Goal: Information Seeking & Learning: Learn about a topic

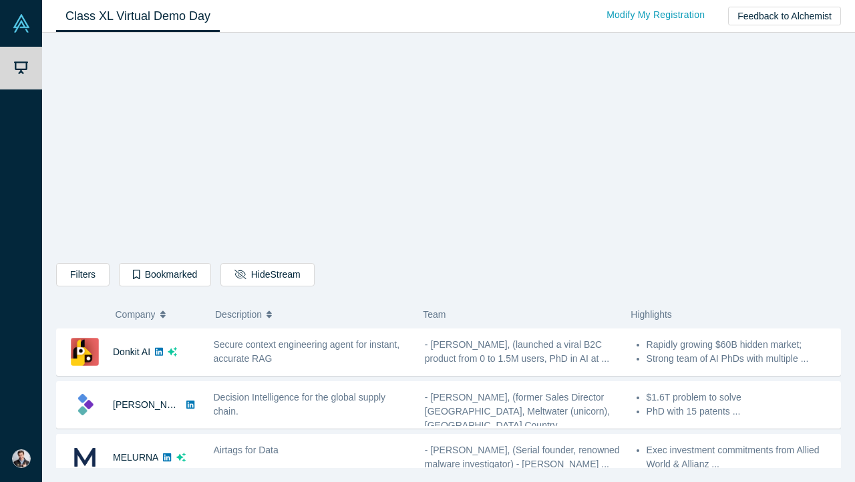
click at [177, 99] on div "Filters AI Artificial Intelligence AI (Artificial Intelligence) B2B SaaS Data A…" at bounding box center [448, 255] width 785 height 426
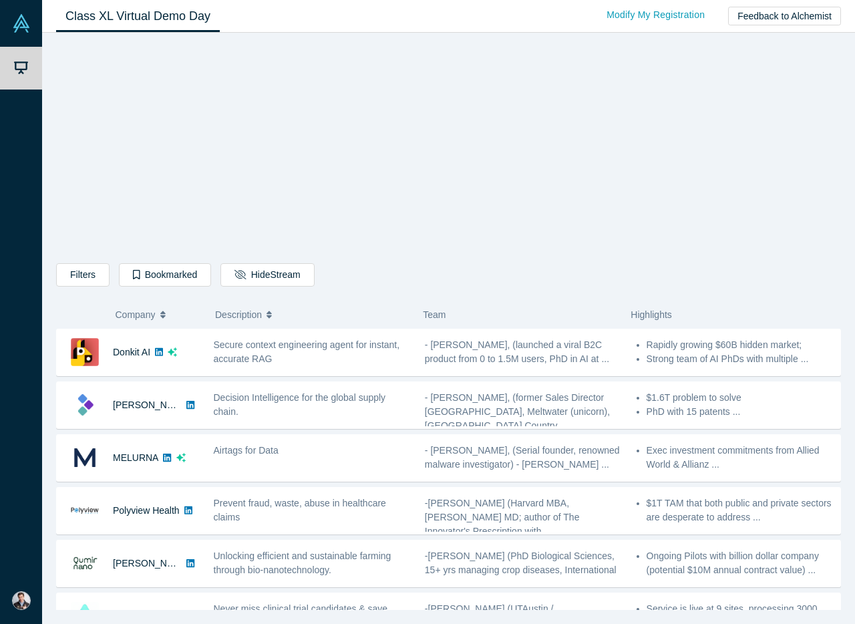
click at [702, 203] on div "Filters AI Artificial Intelligence AI (Artificial Intelligence) B2B SaaS Data A…" at bounding box center [448, 326] width 785 height 568
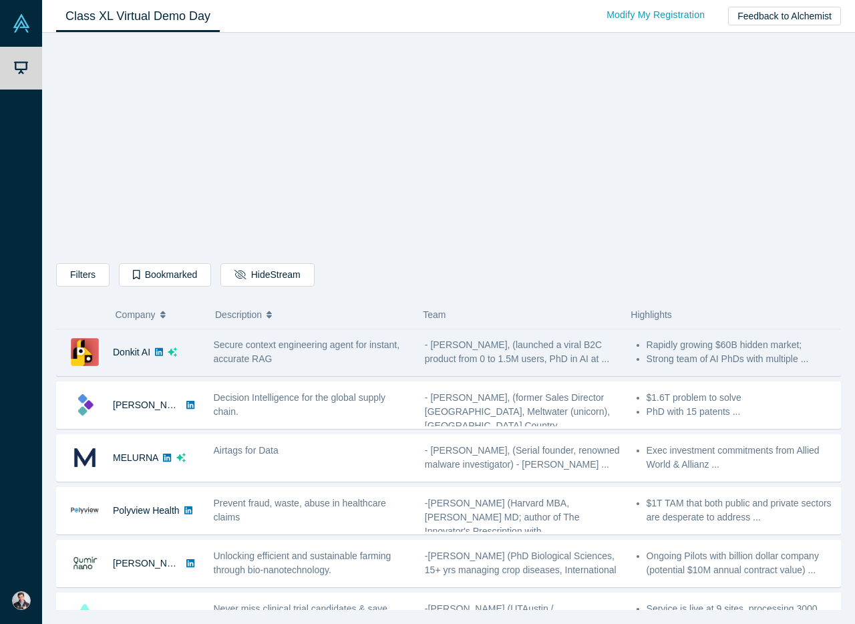
click at [301, 355] on div "Secure context engineering agent for instant, accurate RAG" at bounding box center [312, 352] width 197 height 28
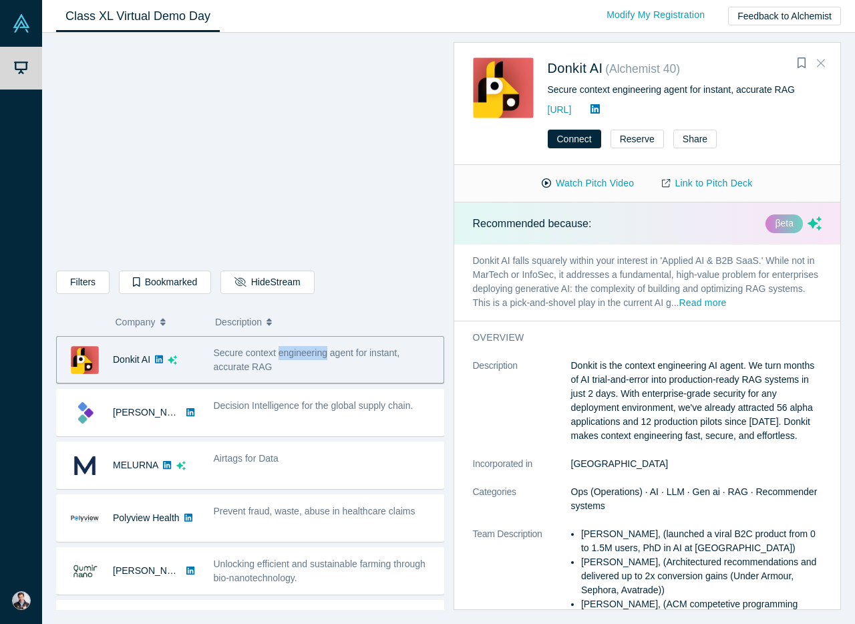
click at [824, 64] on button "Close" at bounding box center [821, 63] width 20 height 21
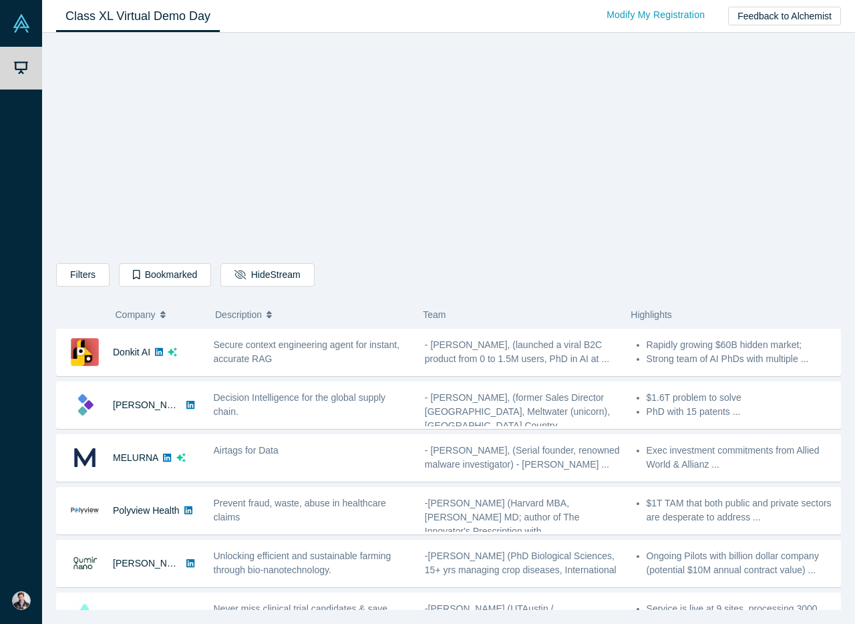
click at [180, 167] on div "Filters AI Artificial Intelligence AI (Artificial Intelligence) B2B SaaS Data A…" at bounding box center [448, 326] width 785 height 568
click at [727, 222] on div "Filters AI Artificial Intelligence AI (Artificial Intelligence) B2B SaaS Data A…" at bounding box center [448, 326] width 785 height 568
click at [162, 155] on div "Filters AI Artificial Intelligence AI (Artificial Intelligence) B2B SaaS Data A…" at bounding box center [448, 326] width 785 height 568
click at [142, 199] on div "Filters AI Artificial Intelligence AI (Artificial Intelligence) B2B SaaS Data A…" at bounding box center [448, 326] width 785 height 568
click at [160, 196] on div "Filters AI Artificial Intelligence AI (Artificial Intelligence) B2B SaaS Data A…" at bounding box center [448, 326] width 785 height 568
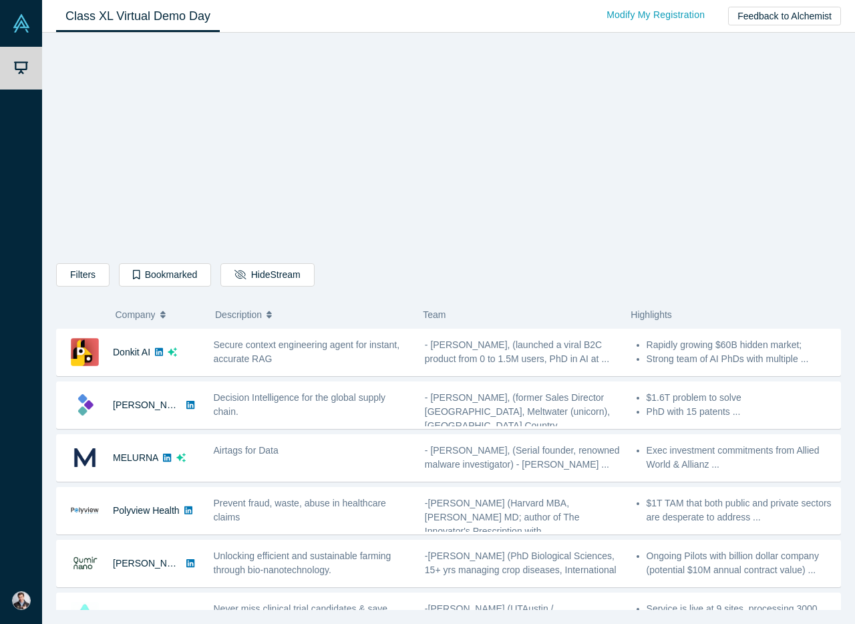
click at [129, 189] on div "Filters AI Artificial Intelligence AI (Artificial Intelligence) B2B SaaS Data A…" at bounding box center [448, 326] width 785 height 568
click at [153, 200] on div "Filters AI Artificial Intelligence AI (Artificial Intelligence) B2B SaaS Data A…" at bounding box center [448, 326] width 785 height 568
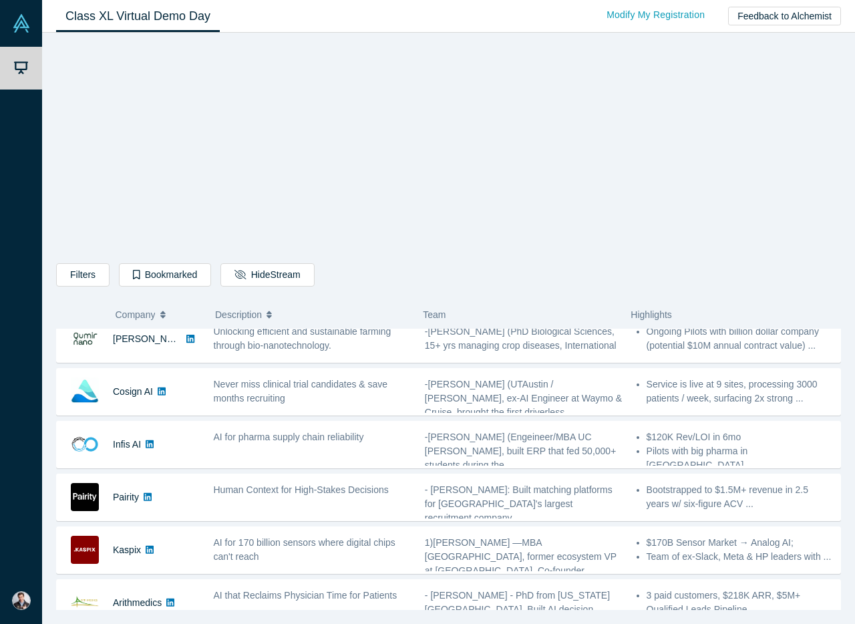
scroll to position [232, 0]
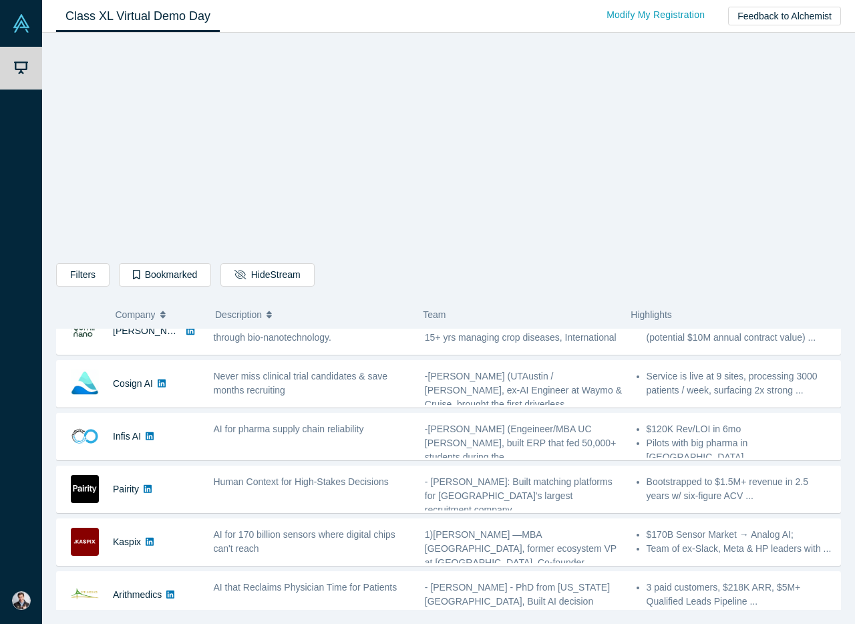
click at [634, 272] on div "Filters AI Artificial Intelligence AI (Artificial Intelligence) B2B SaaS Data A…" at bounding box center [448, 277] width 785 height 28
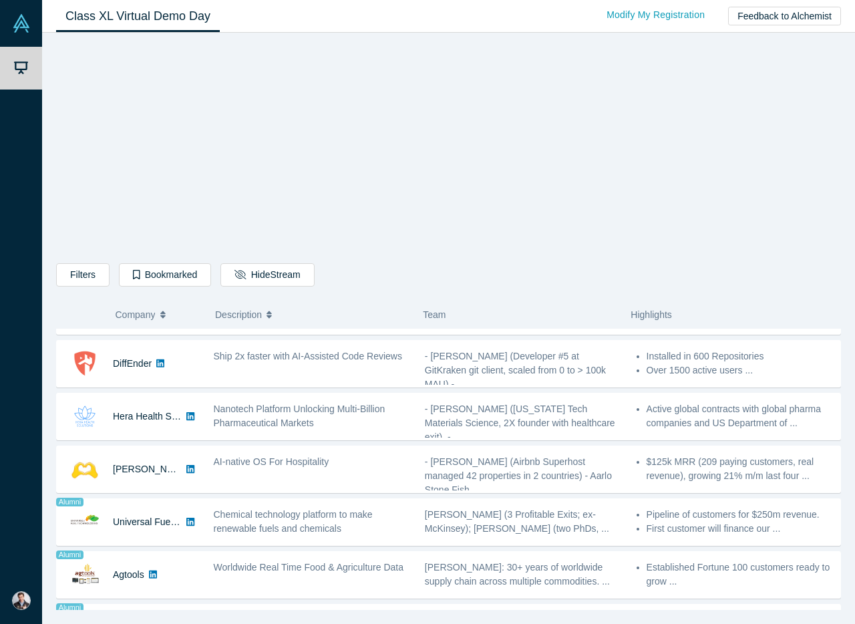
scroll to position [621, 0]
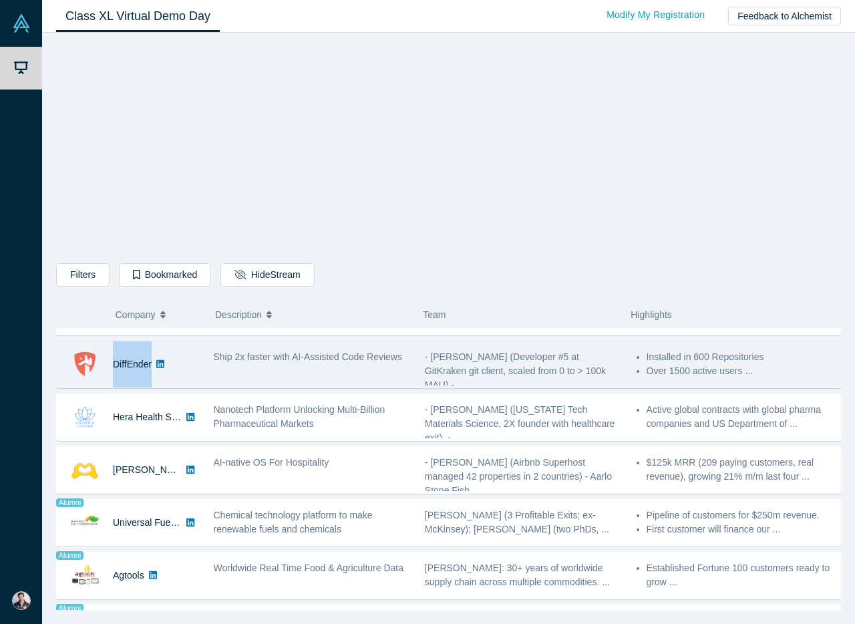
drag, startPoint x: 107, startPoint y: 365, endPoint x: 152, endPoint y: 363, distance: 44.8
click at [152, 363] on div "DiffEnder" at bounding box center [128, 364] width 143 height 46
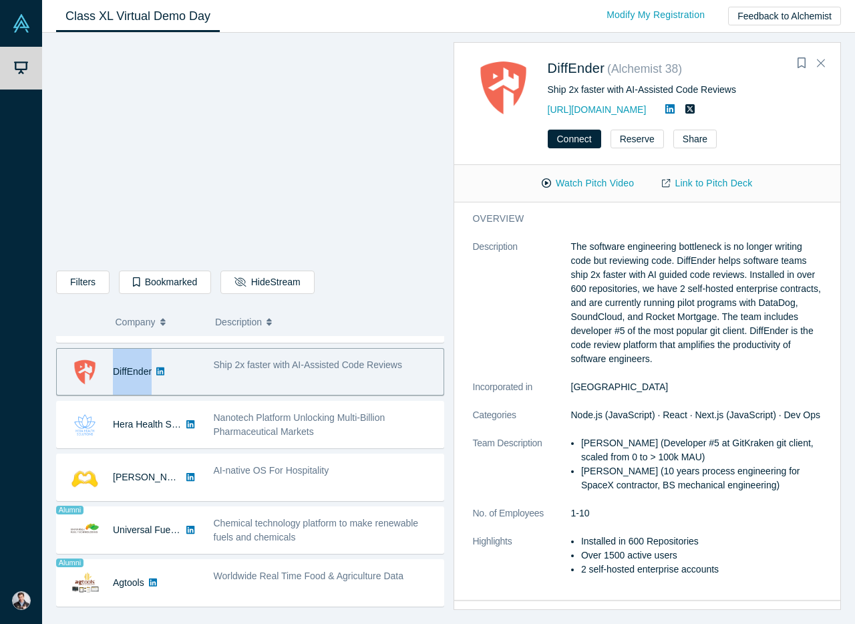
copy div "DiffEnder"
click at [144, 371] on link "DiffEnder" at bounding box center [132, 371] width 39 height 11
click at [489, 304] on dt "Description" at bounding box center [522, 310] width 98 height 140
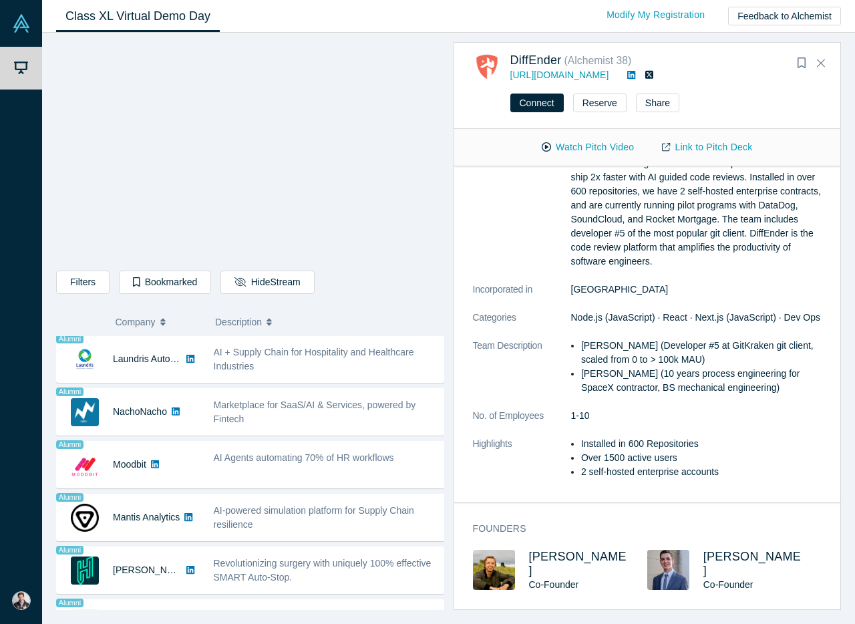
scroll to position [992, 0]
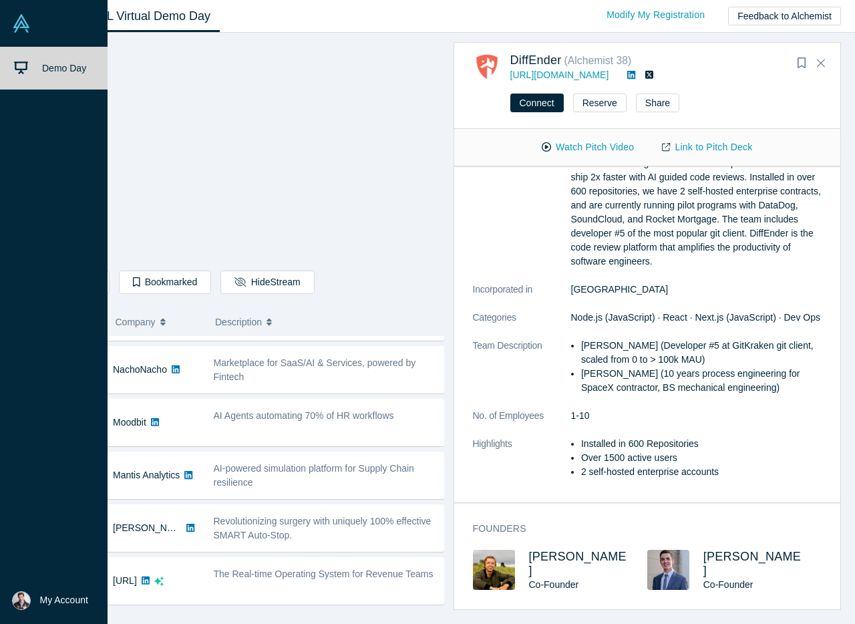
click at [9, 29] on link at bounding box center [53, 23] width 107 height 47
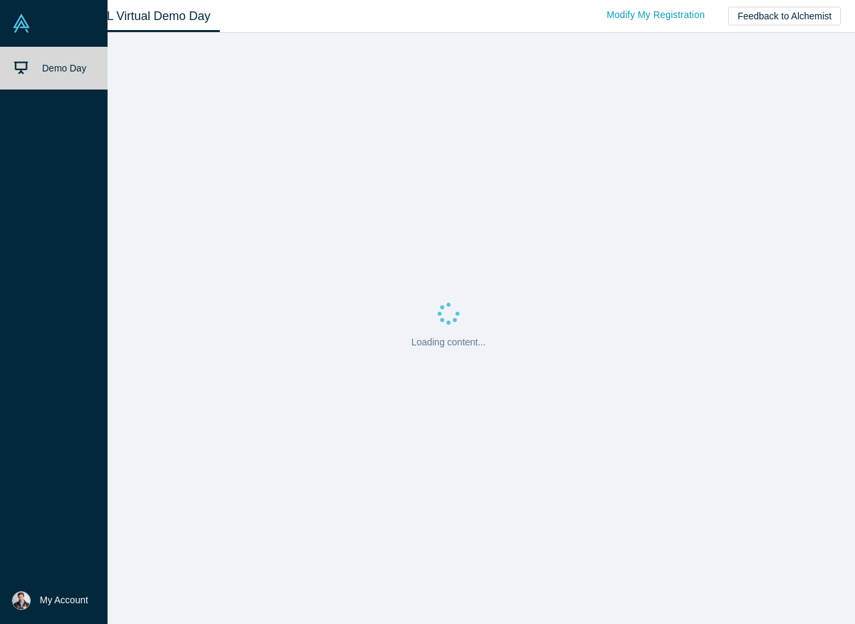
click at [67, 77] on link "Demo Day" at bounding box center [53, 68] width 107 height 43
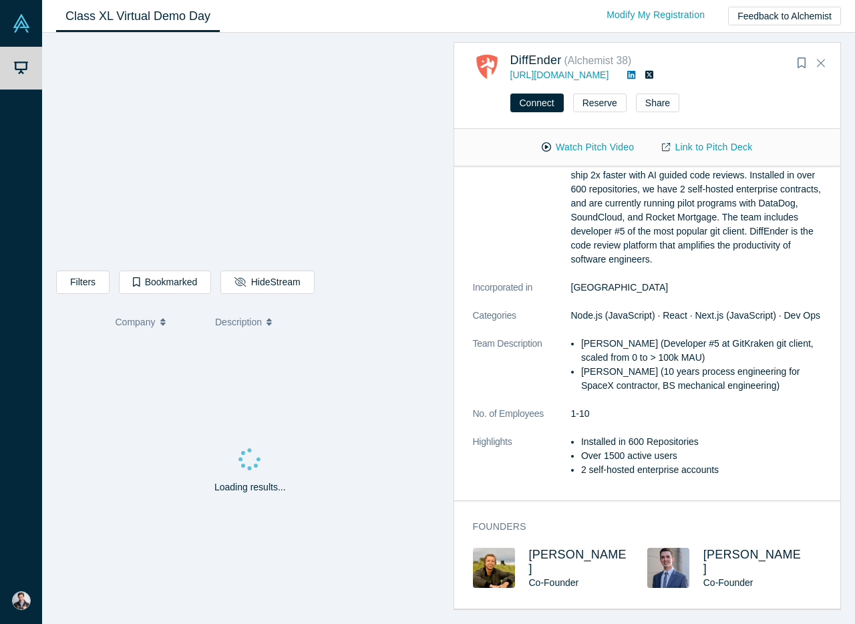
scroll to position [61, 0]
